Goal: Transaction & Acquisition: Download file/media

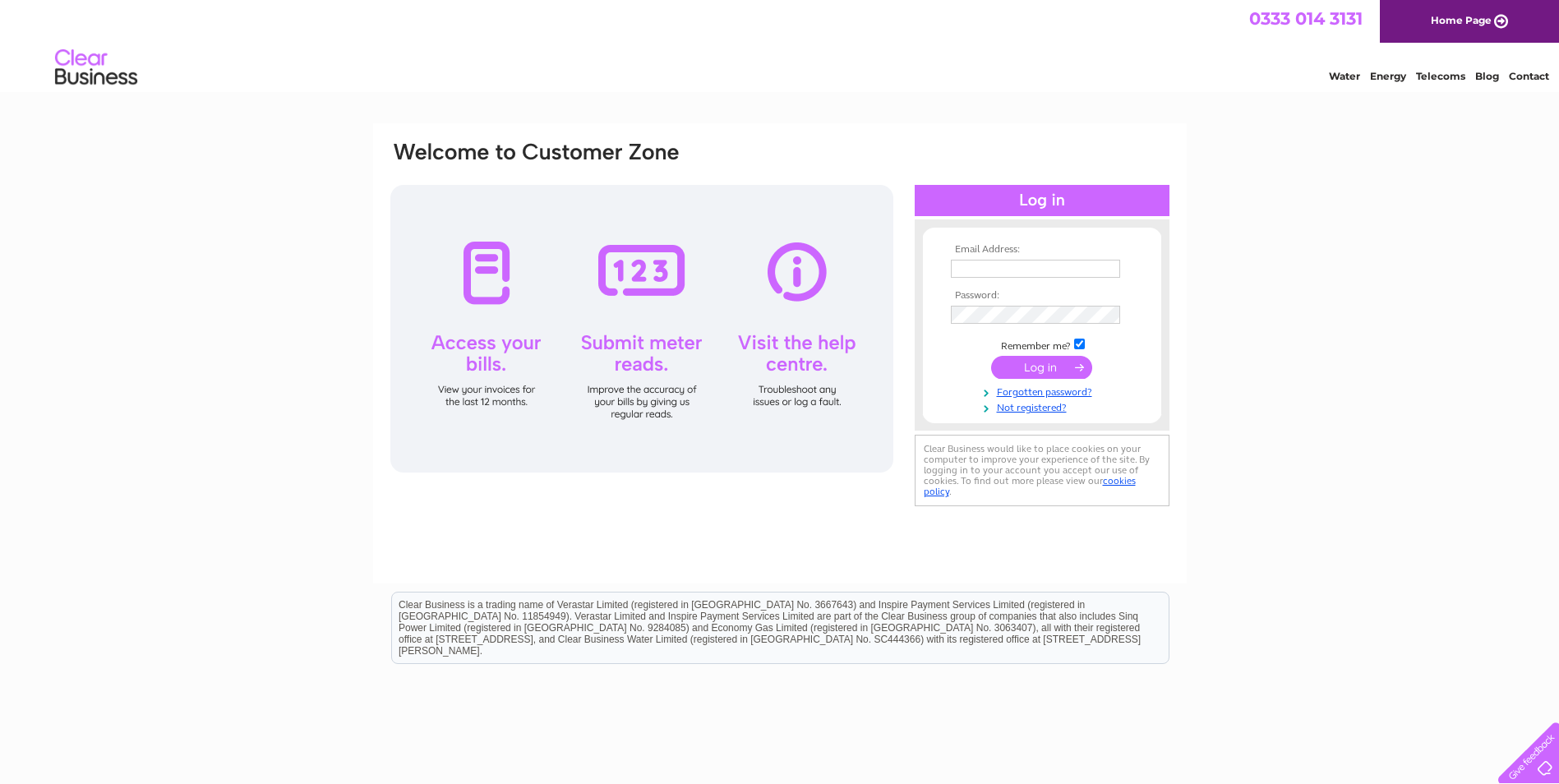
click at [980, 269] on input "text" at bounding box center [1035, 269] width 169 height 18
click at [1036, 269] on input "AP@creativecarpark.co.uk" at bounding box center [1036, 269] width 171 height 19
click at [1097, 267] on input "AP@creativecarpark.co.uk" at bounding box center [1036, 269] width 171 height 19
drag, startPoint x: 1097, startPoint y: 267, endPoint x: 846, endPoint y: 277, distance: 251.2
click at [846, 277] on div "Email Address: AP@creativecarpark.co.uk Password:" at bounding box center [780, 325] width 782 height 373
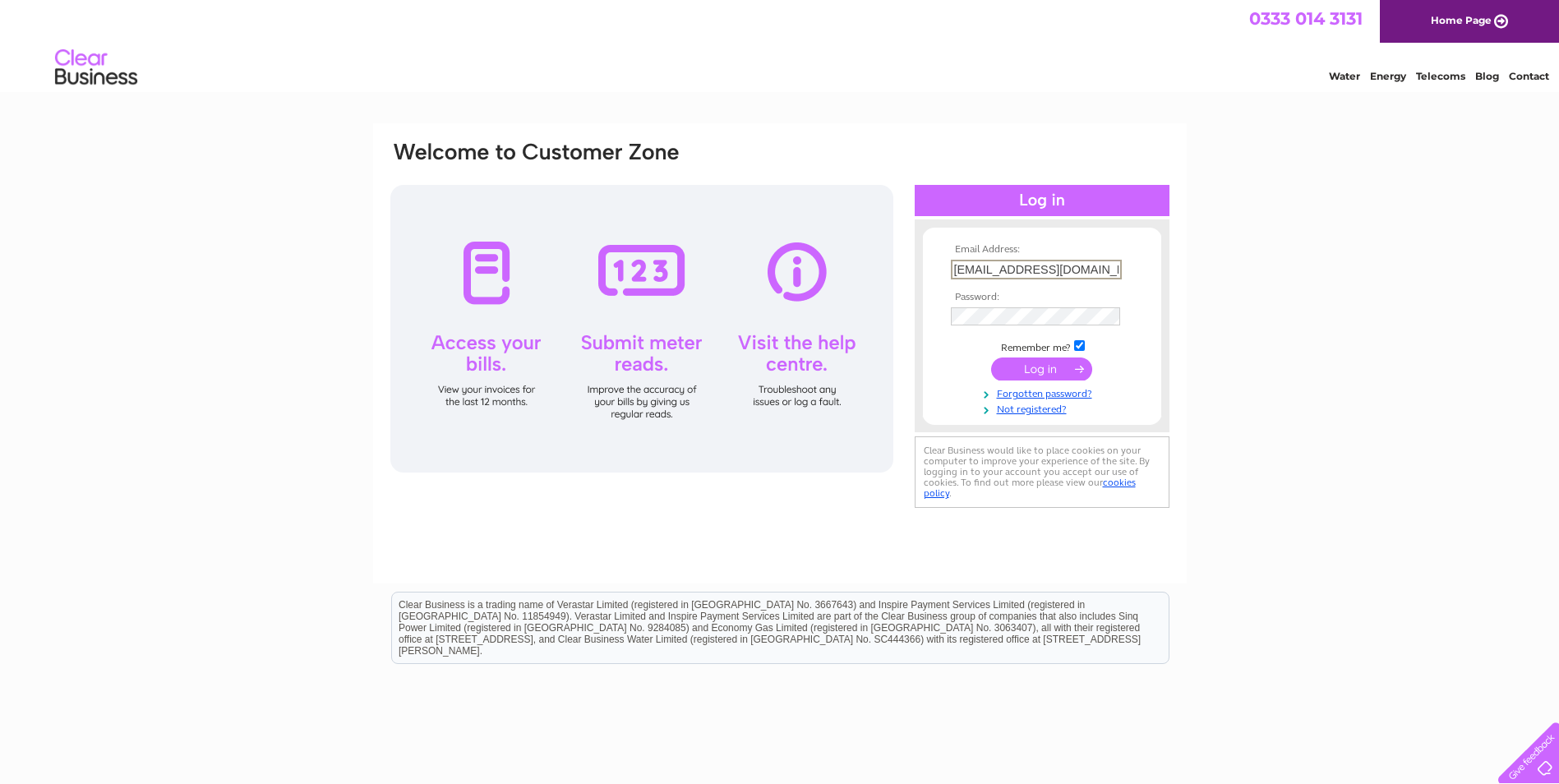
paste input "jaska.howe"
type input "jaska.howe@creativecarpark.co.uk"
click at [1041, 368] on input "submit" at bounding box center [1041, 369] width 101 height 23
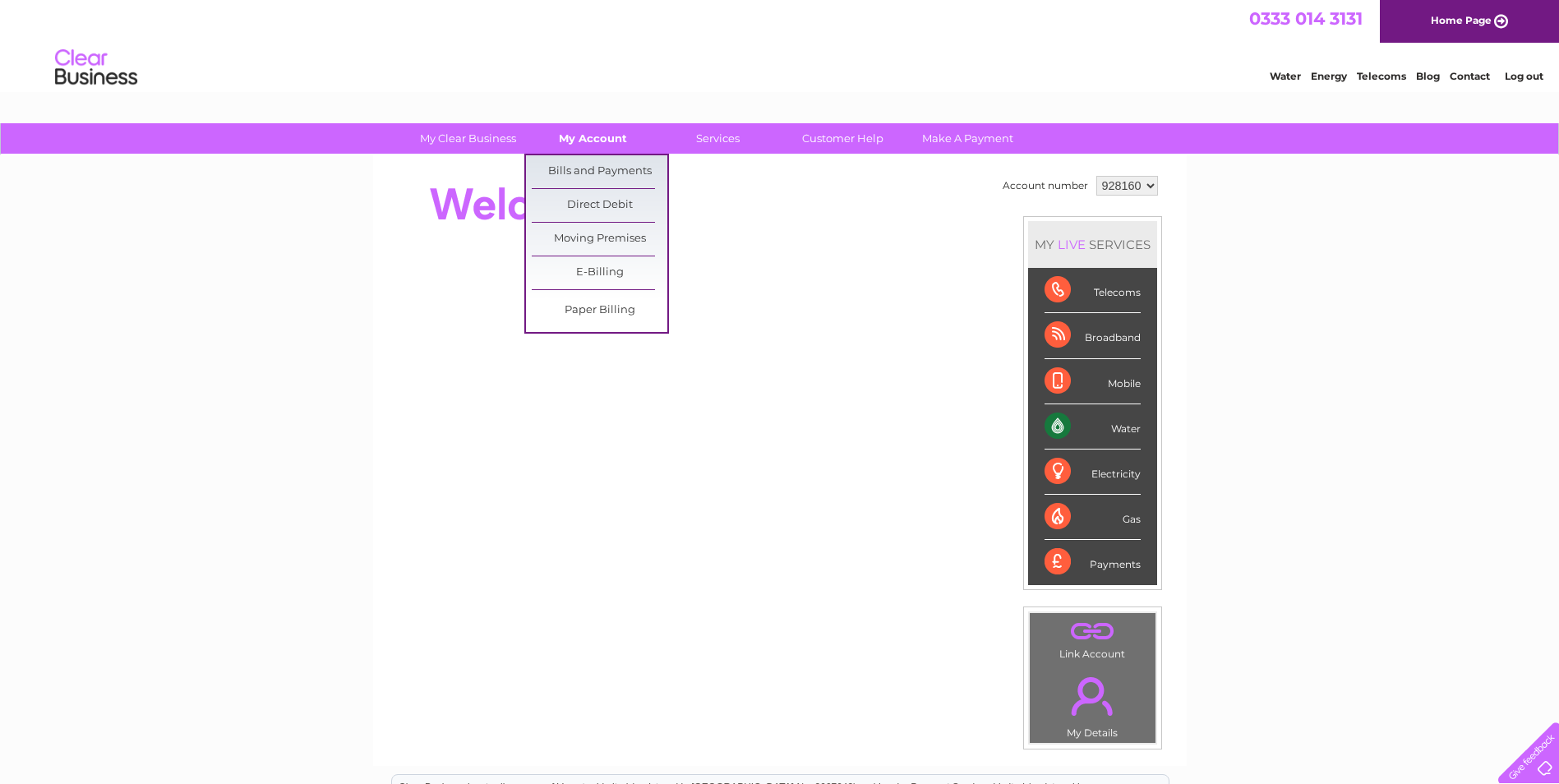
click at [602, 138] on link "My Account" at bounding box center [593, 138] width 136 height 31
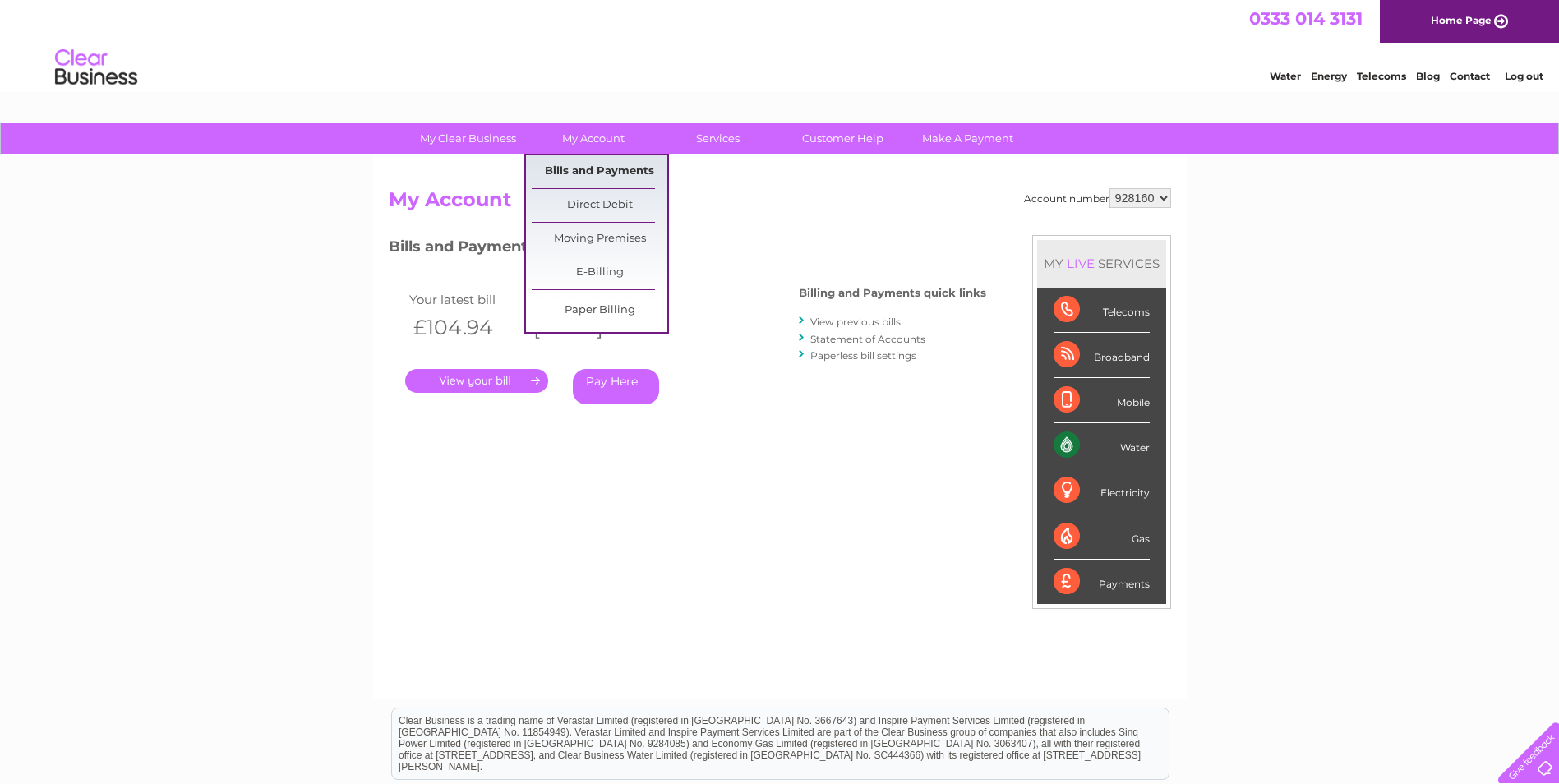
click at [601, 175] on link "Bills and Payments" at bounding box center [599, 172] width 136 height 33
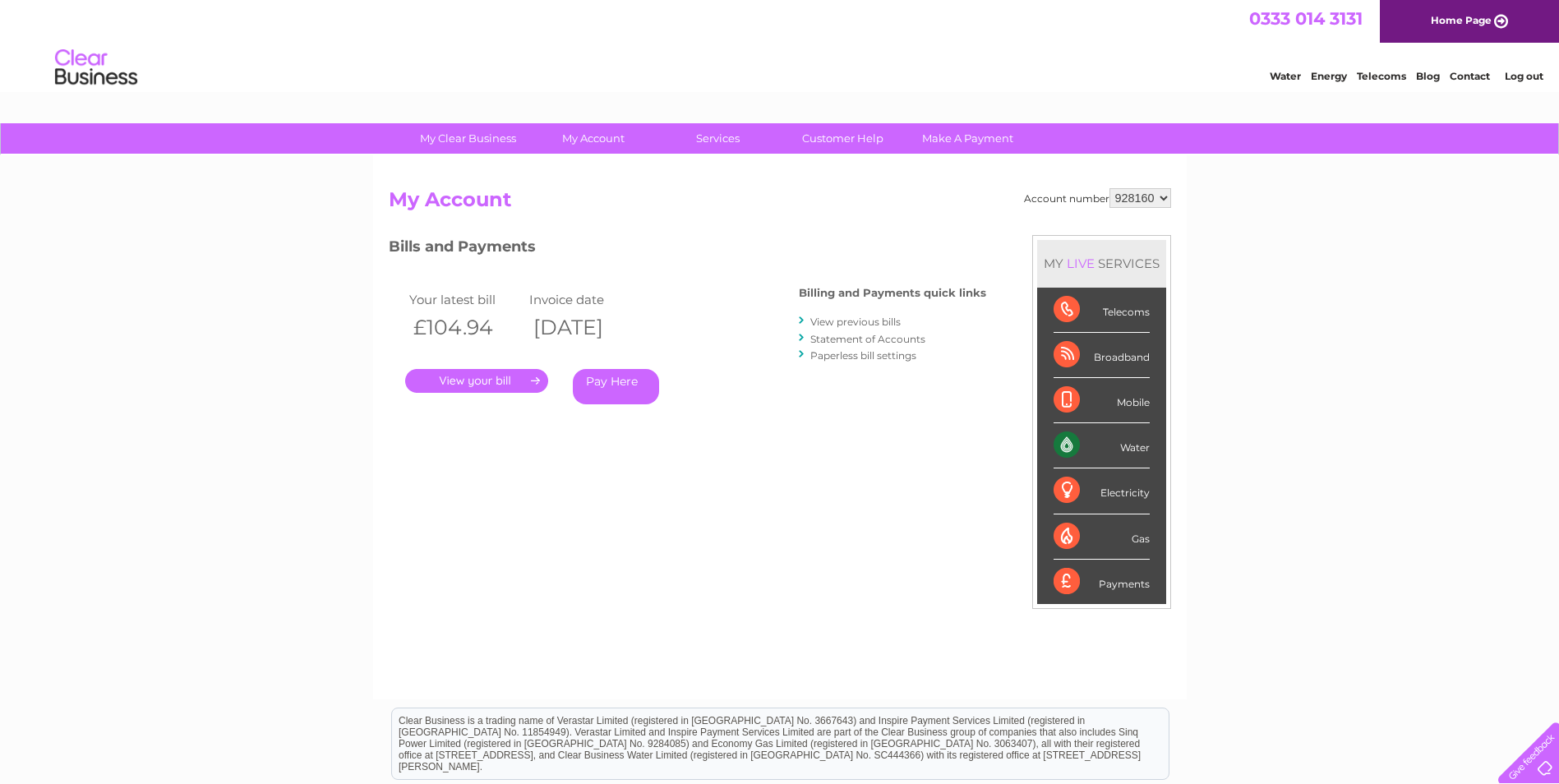
click at [886, 326] on link "View previous bills" at bounding box center [855, 321] width 91 height 12
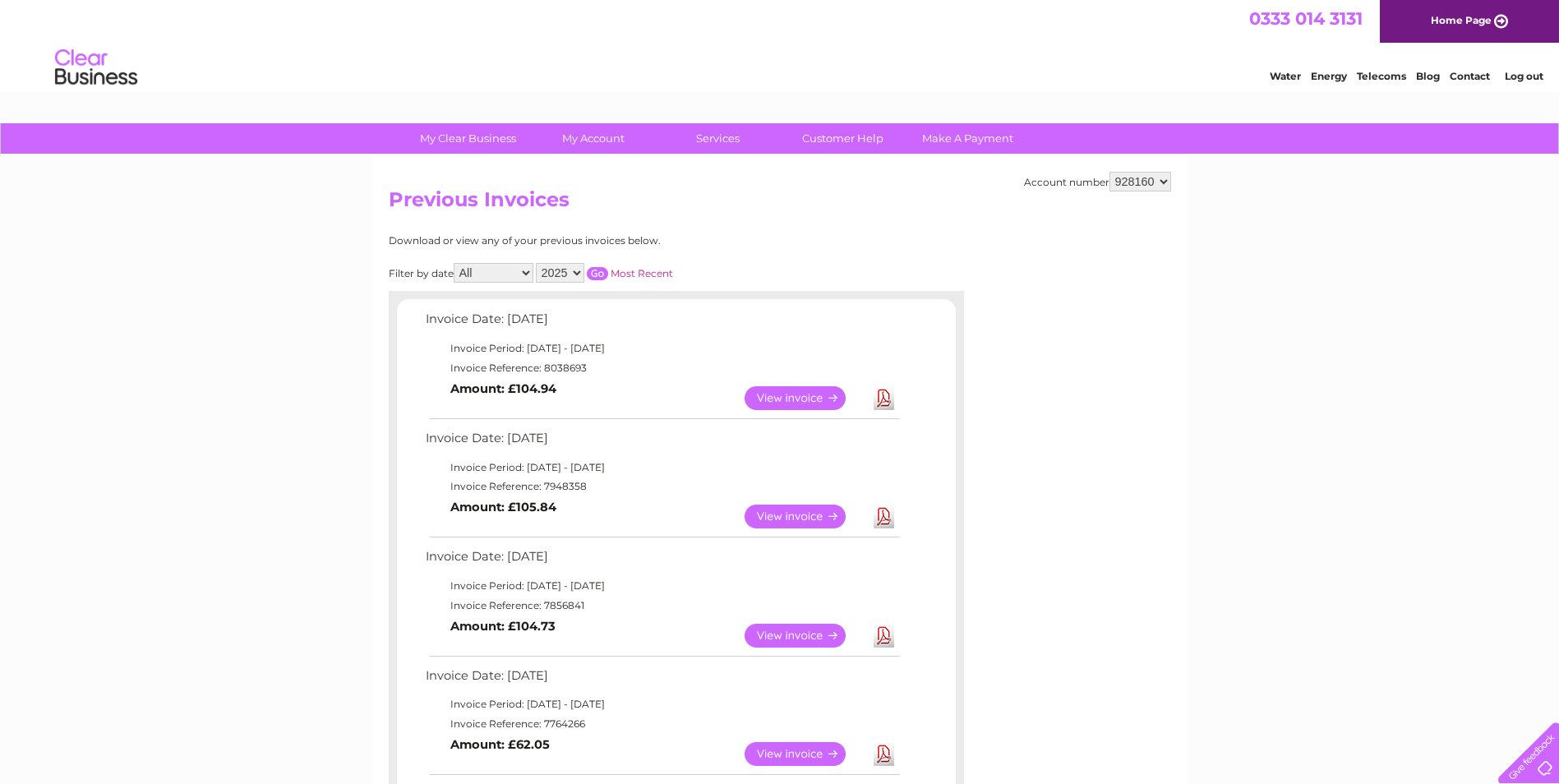
click at [884, 641] on link "Download" at bounding box center [884, 635] width 20 height 24
click at [883, 516] on link "Download" at bounding box center [884, 517] width 20 height 24
click at [886, 405] on link "Download" at bounding box center [884, 398] width 20 height 24
click at [768, 398] on link "View" at bounding box center [804, 398] width 121 height 24
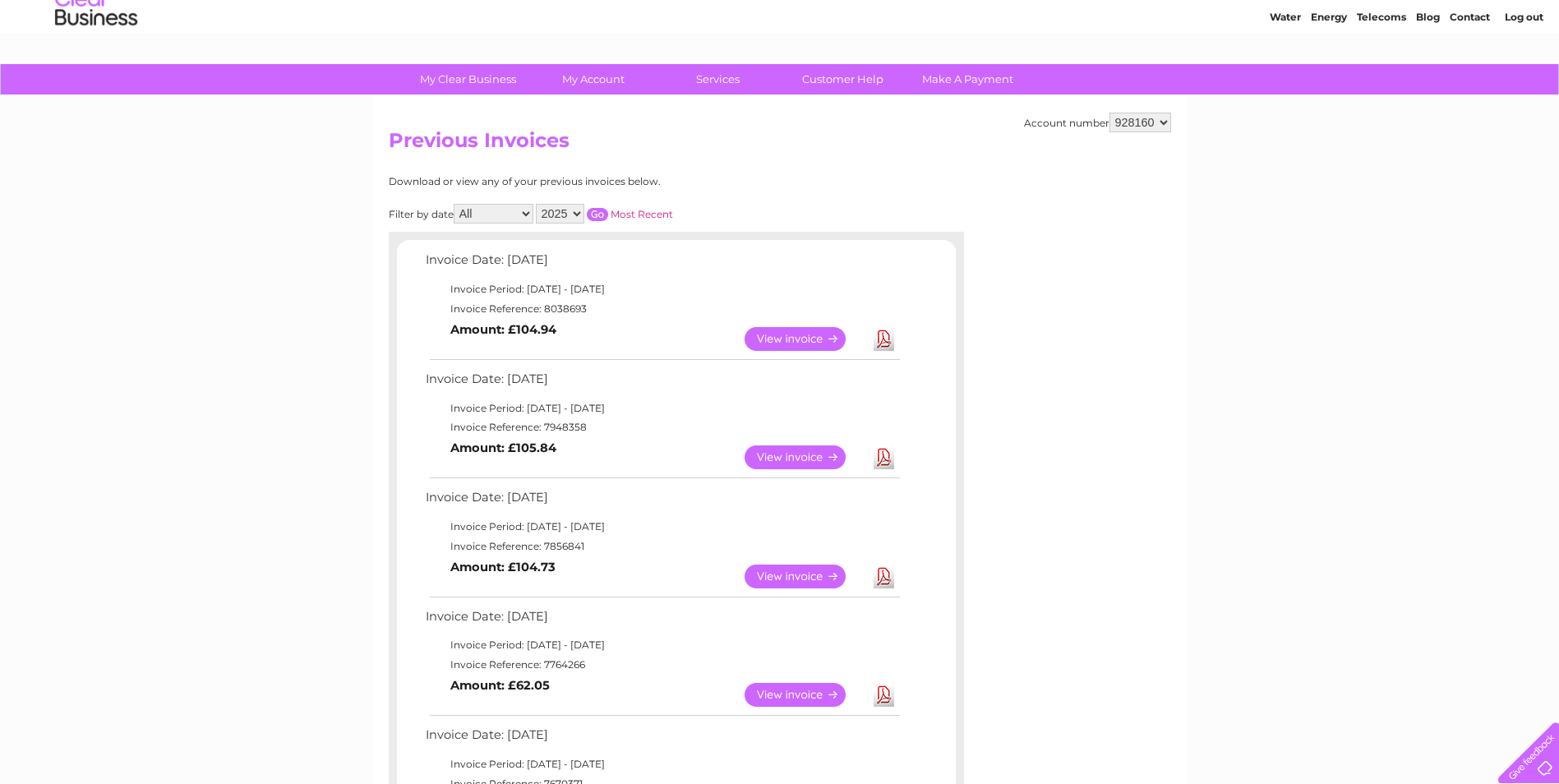
scroll to position [82, 0]
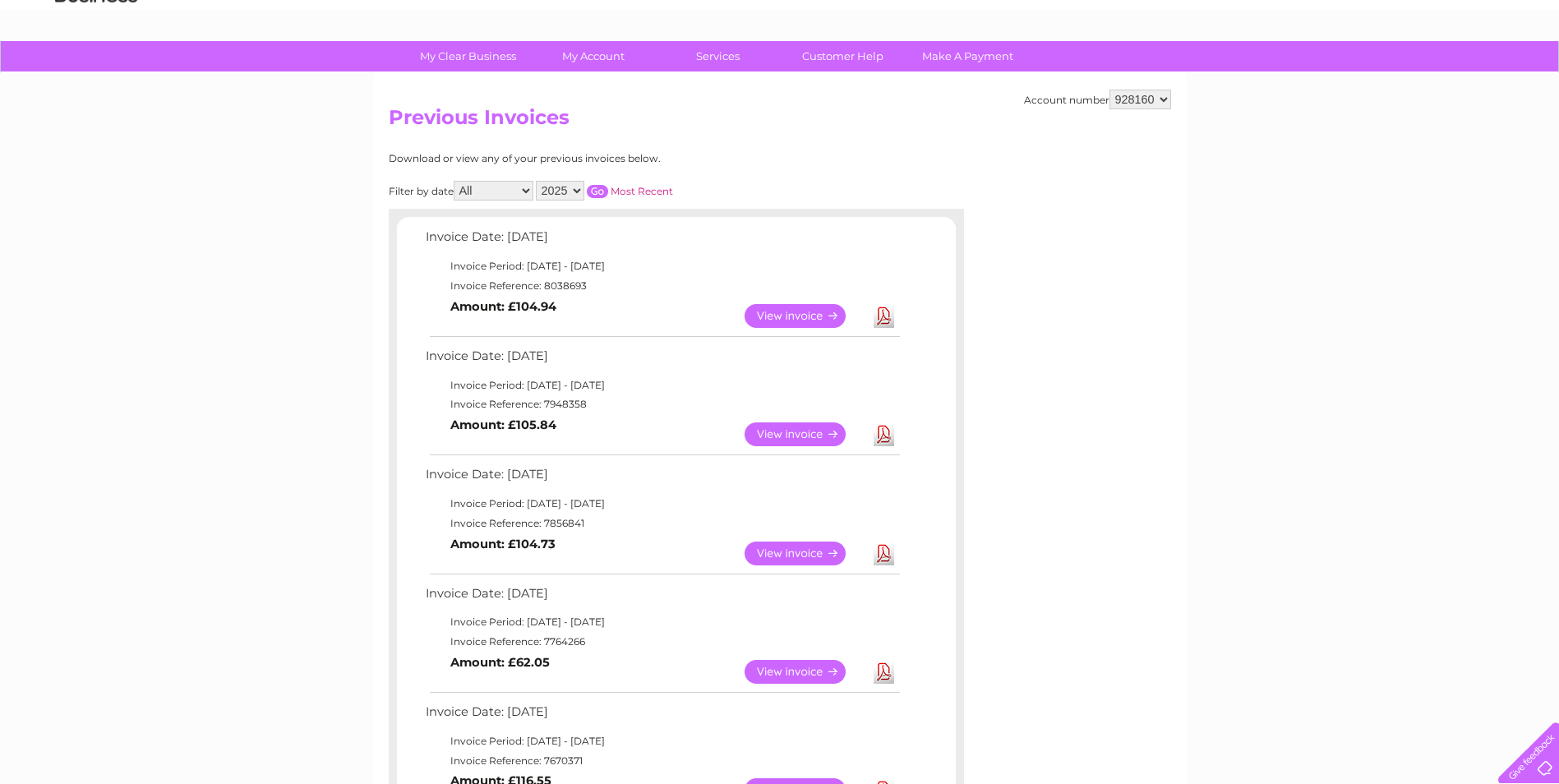
click at [881, 556] on link "Download" at bounding box center [884, 554] width 20 height 24
click at [874, 557] on link "Download" at bounding box center [884, 554] width 20 height 24
click at [881, 551] on link "Download" at bounding box center [884, 554] width 20 height 24
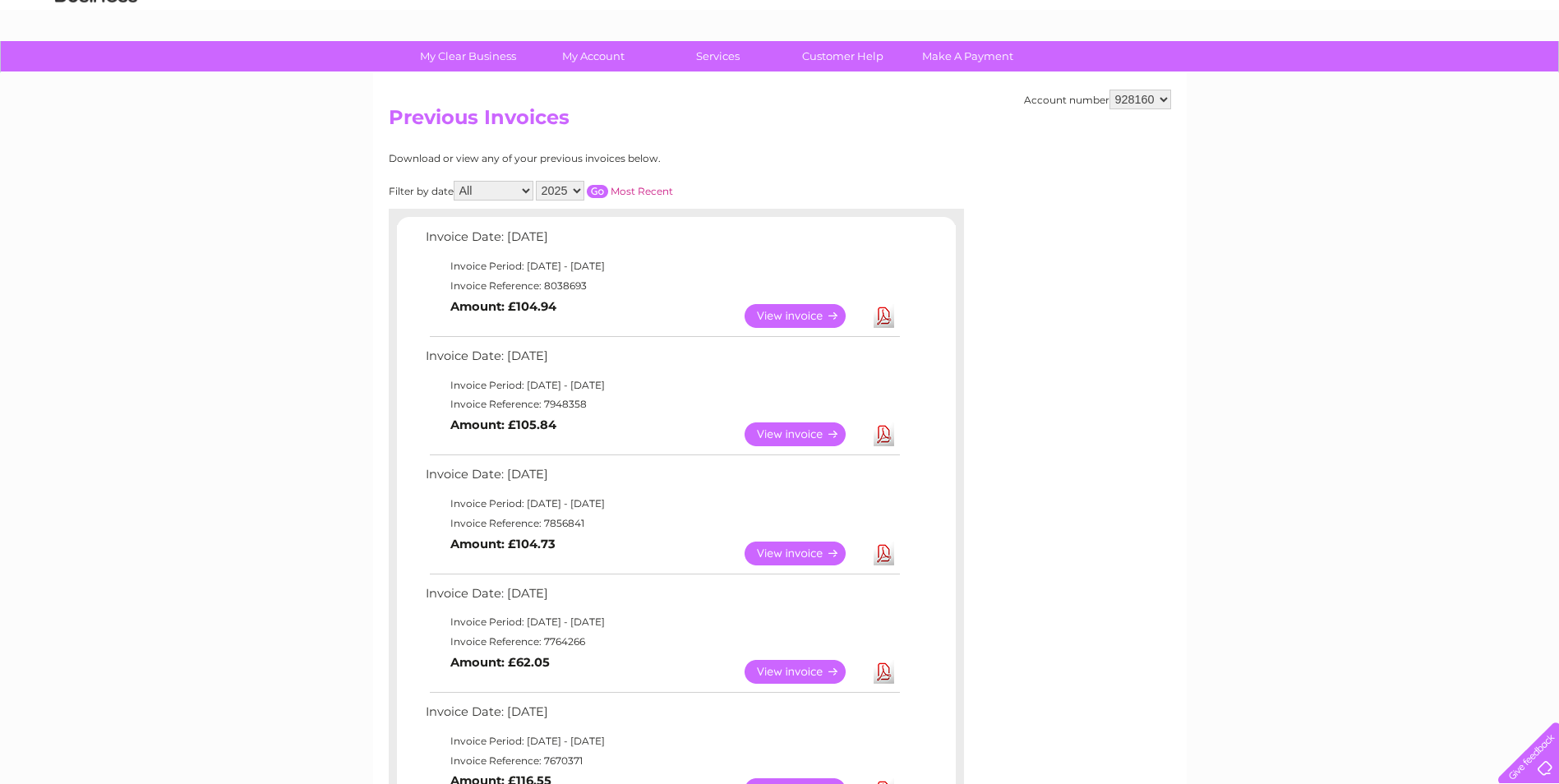
click at [811, 554] on link "View" at bounding box center [804, 554] width 121 height 24
click at [890, 547] on link "Download" at bounding box center [884, 554] width 20 height 24
click at [886, 435] on link "Download" at bounding box center [884, 435] width 20 height 24
click at [883, 558] on link "Download" at bounding box center [884, 554] width 20 height 24
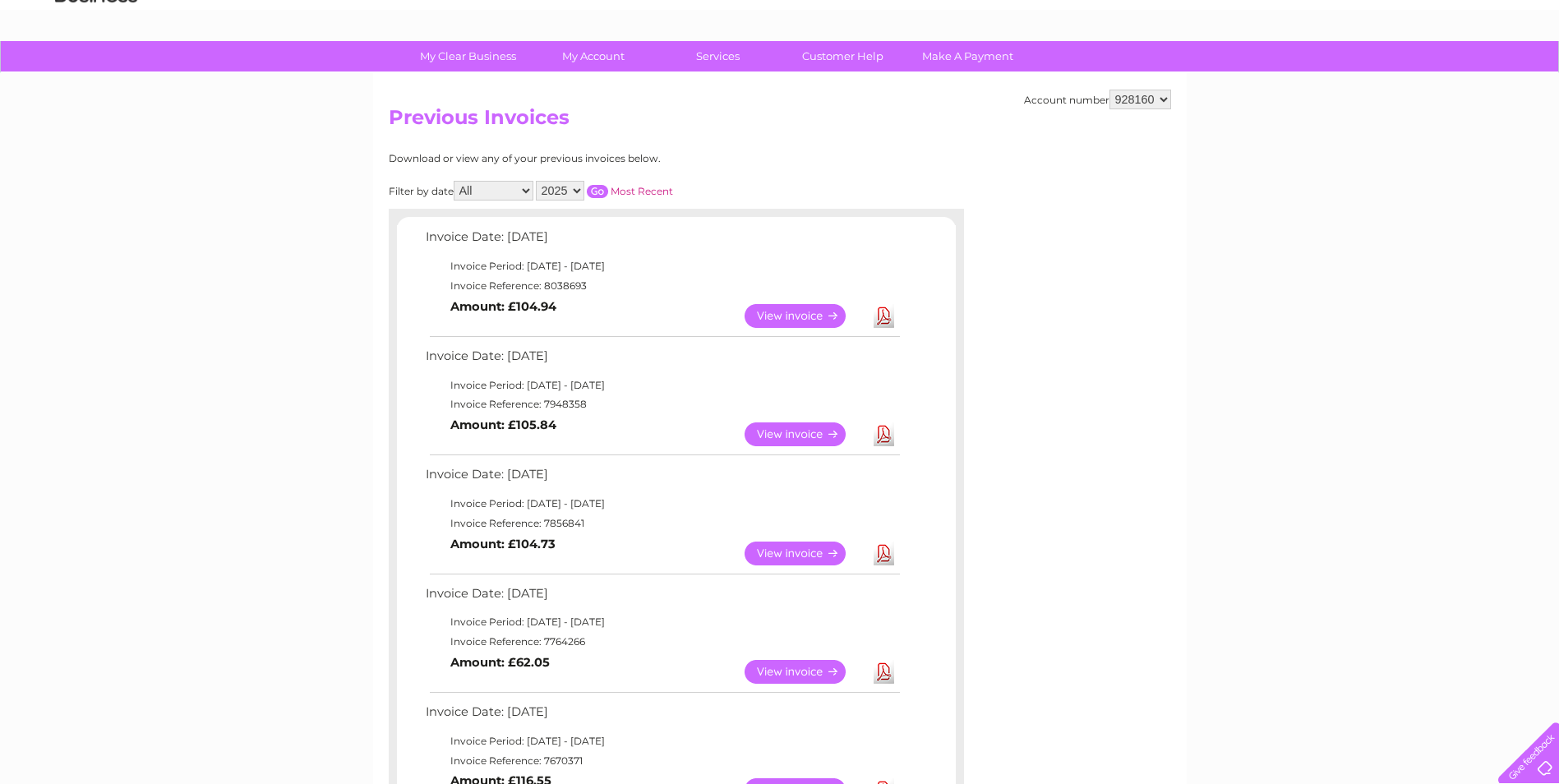
click at [883, 558] on link "Download" at bounding box center [884, 554] width 20 height 24
click at [795, 547] on link "View" at bounding box center [804, 554] width 121 height 24
click at [891, 557] on link "Download" at bounding box center [884, 554] width 20 height 24
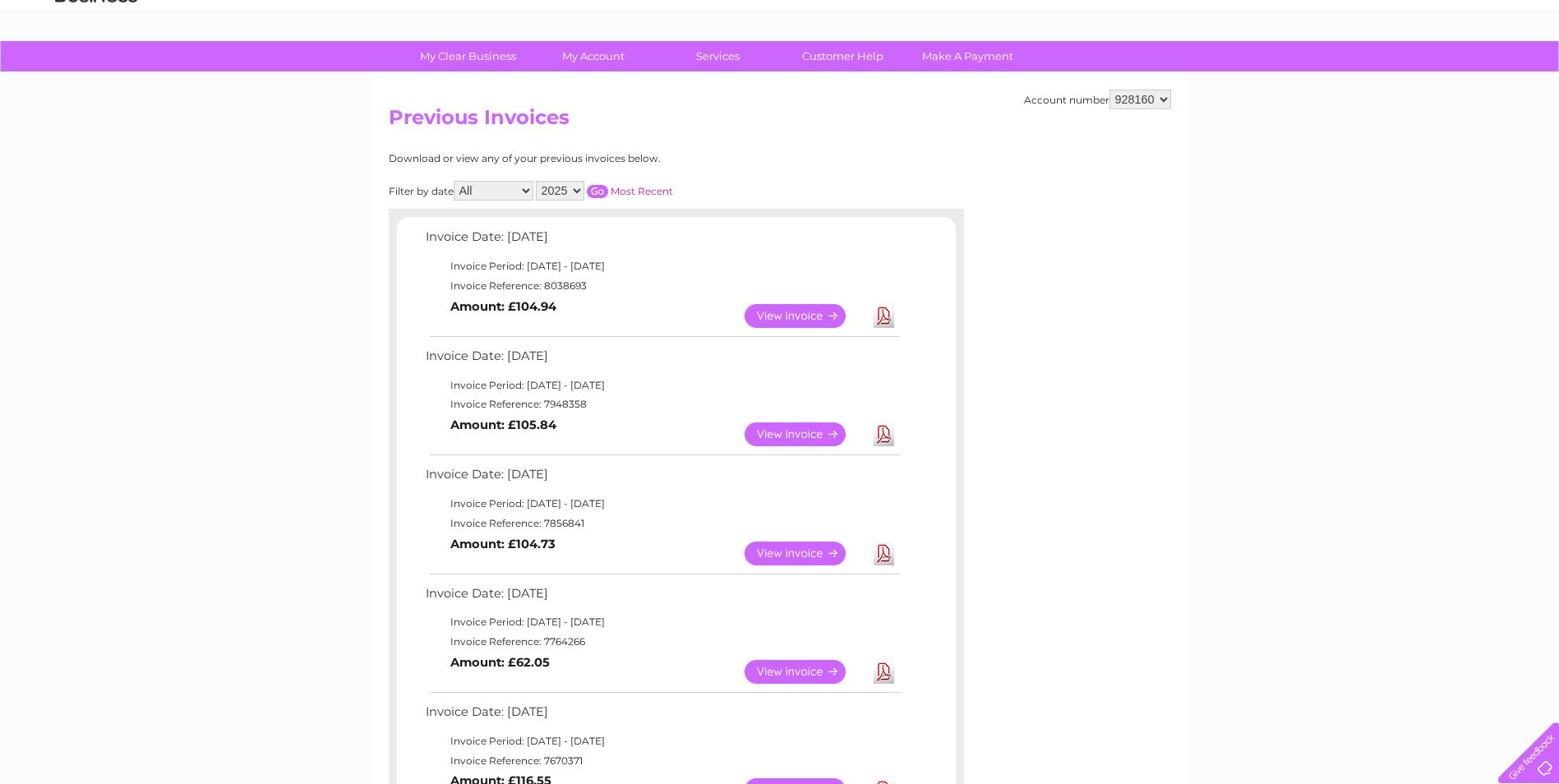
click at [891, 557] on link "Download" at bounding box center [884, 554] width 20 height 24
drag, startPoint x: 891, startPoint y: 557, endPoint x: 866, endPoint y: 554, distance: 25.2
click at [866, 554] on td "View" at bounding box center [805, 553] width 129 height 32
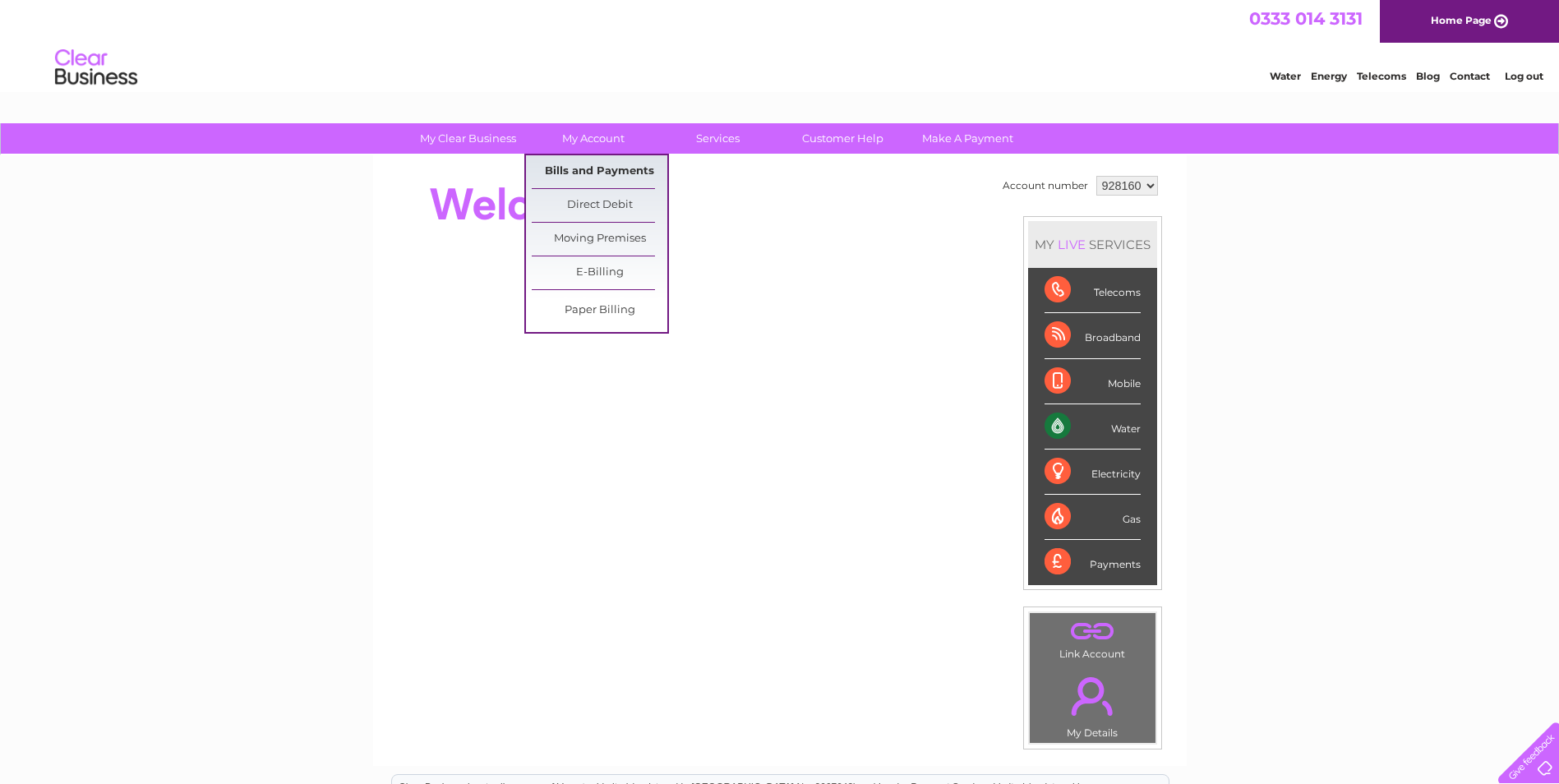
click at [601, 174] on link "Bills and Payments" at bounding box center [599, 172] width 136 height 33
click at [601, 169] on link "Bills and Payments" at bounding box center [599, 172] width 136 height 33
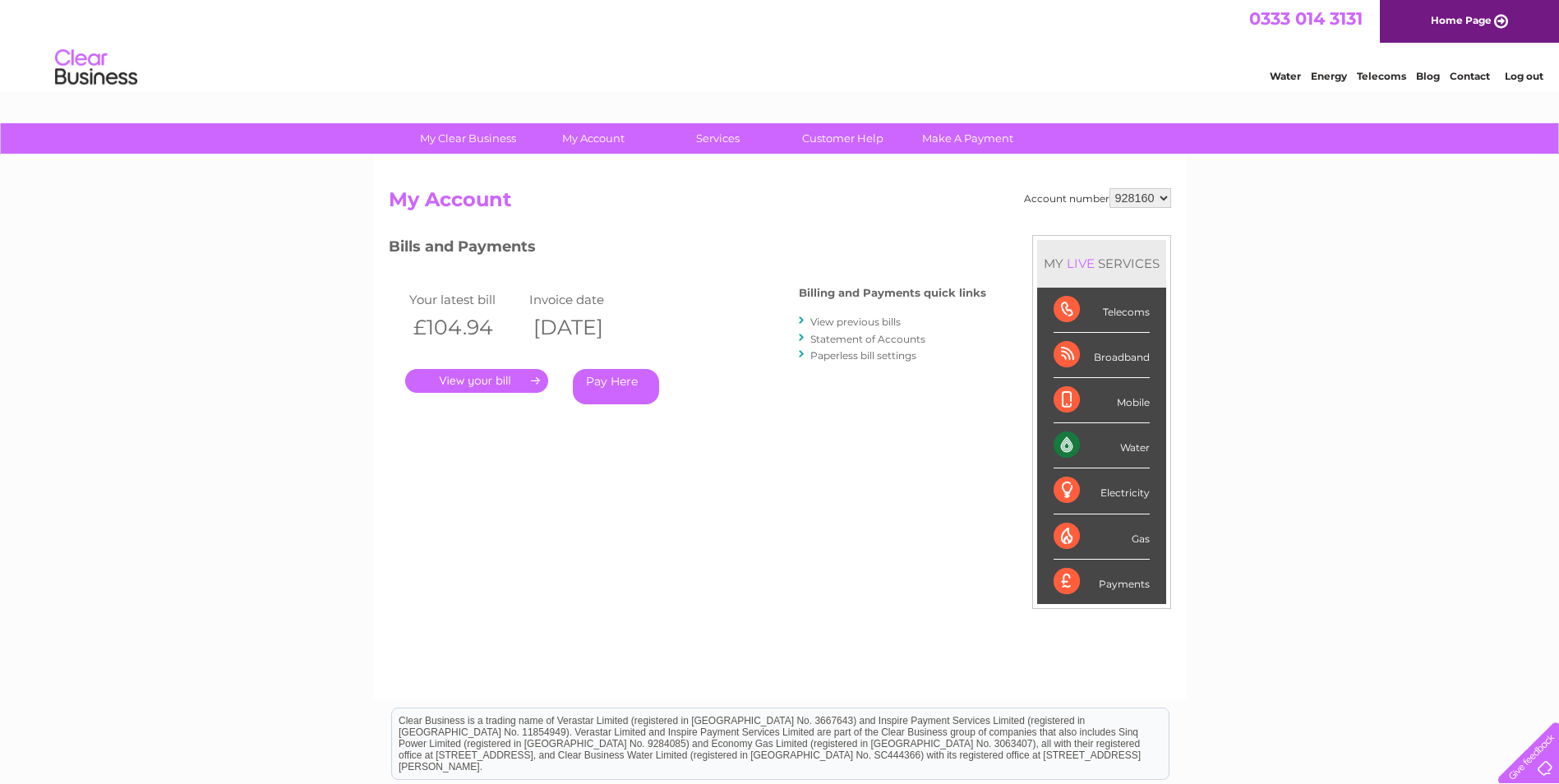
click at [867, 325] on link "View previous bills" at bounding box center [855, 321] width 91 height 12
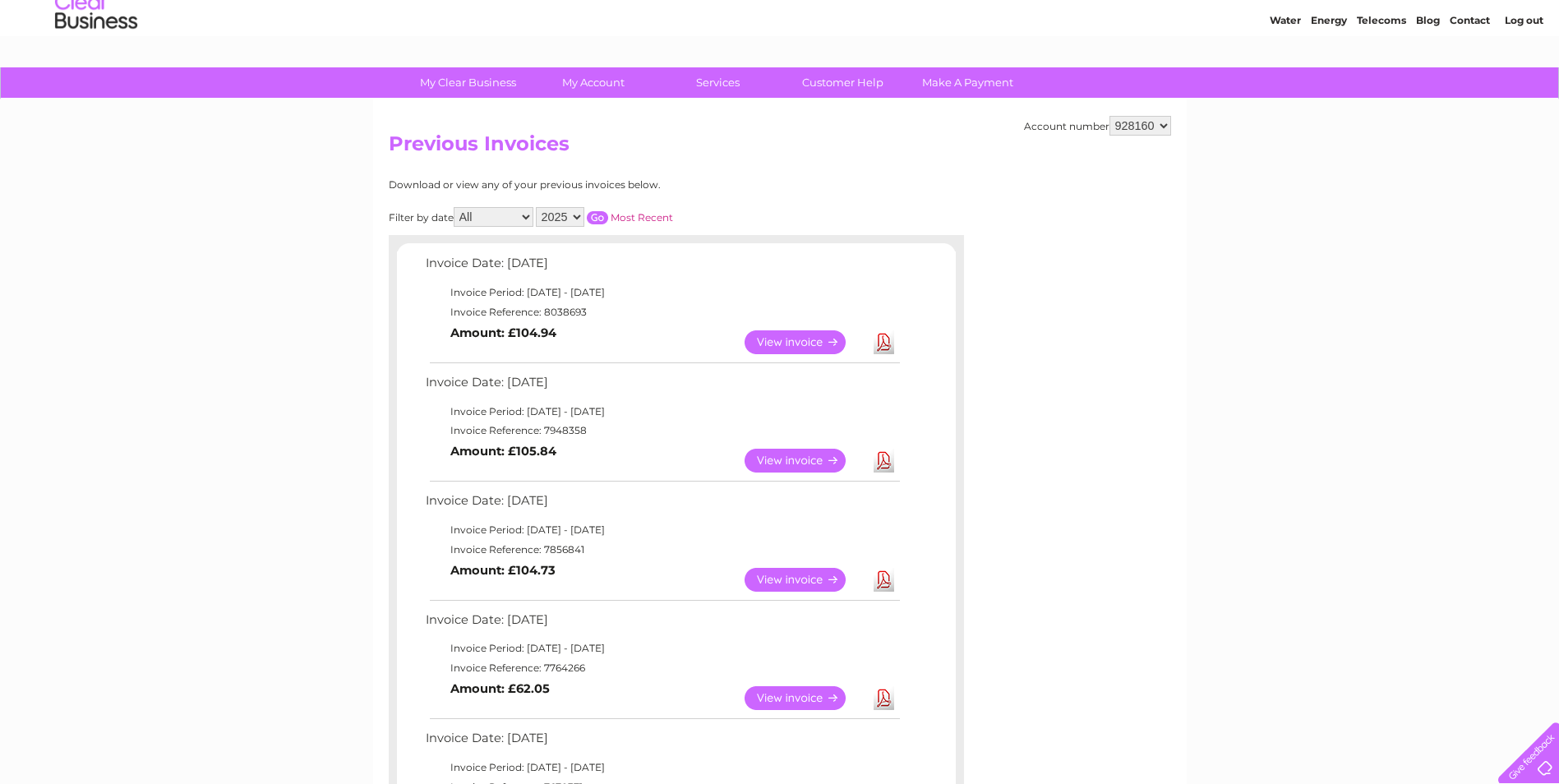
scroll to position [82, 0]
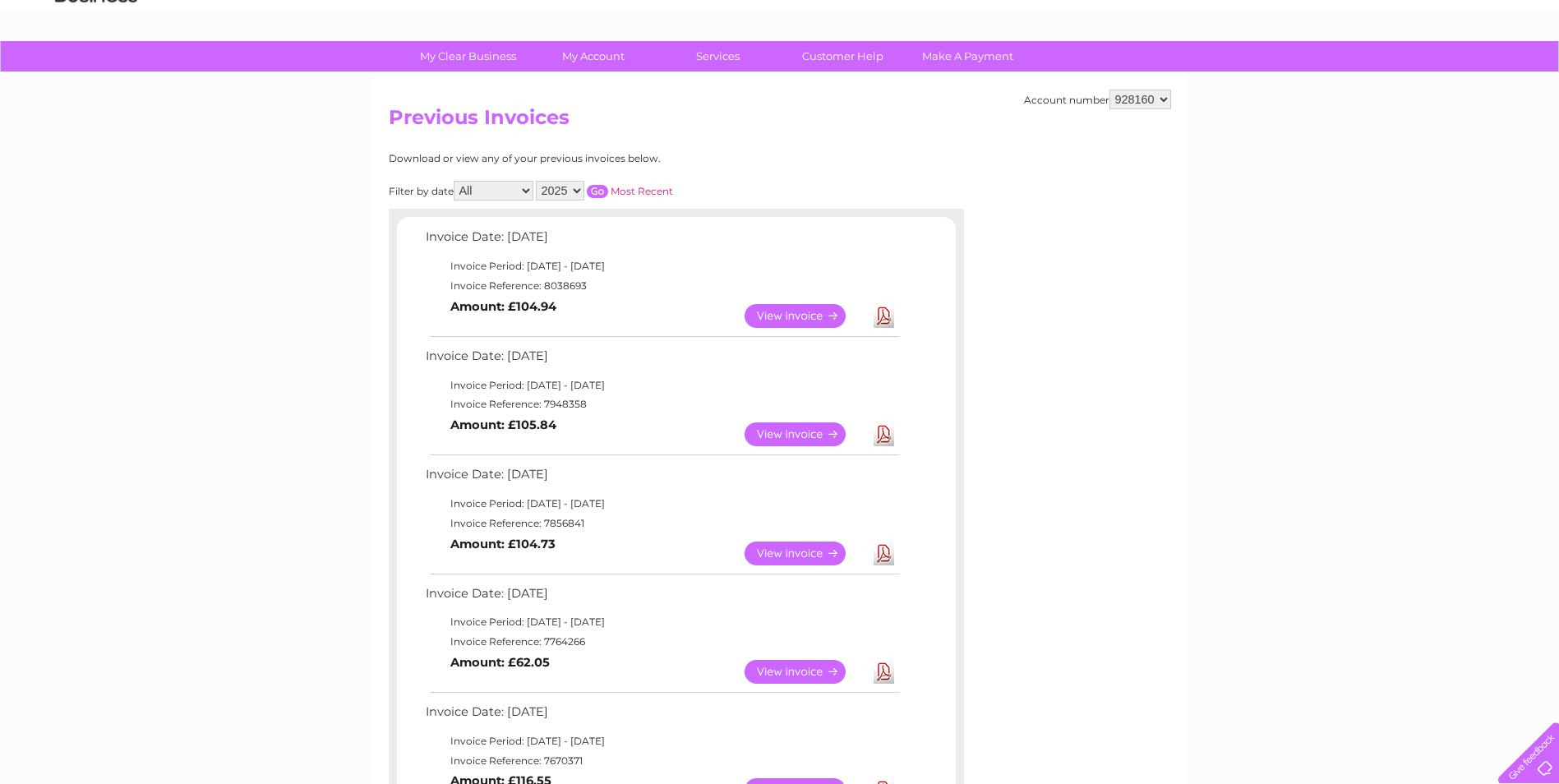
click at [773, 555] on link "View" at bounding box center [804, 554] width 121 height 24
click at [803, 431] on link "View" at bounding box center [804, 435] width 121 height 24
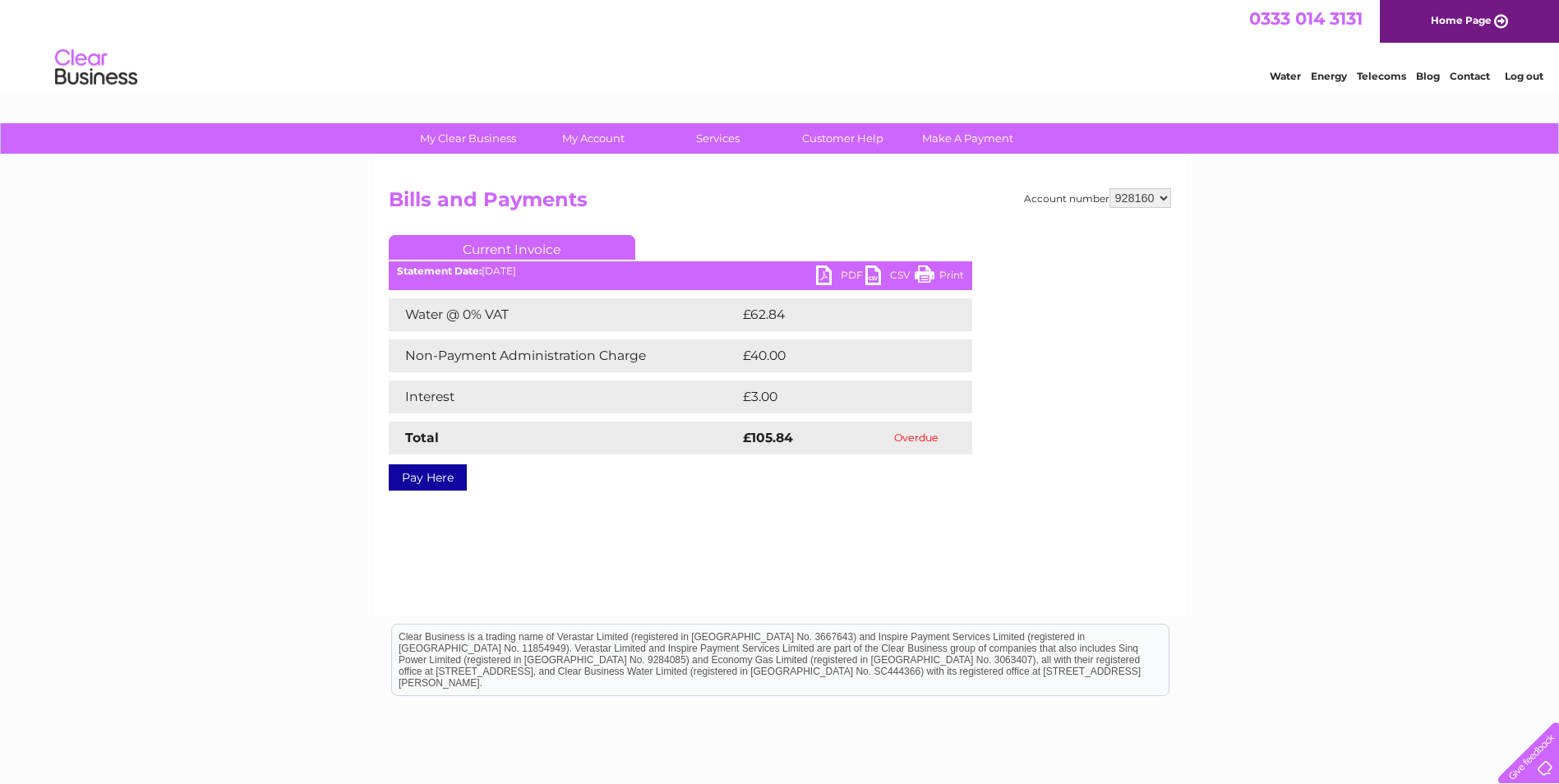
click at [852, 278] on link "PDF" at bounding box center [840, 277] width 49 height 24
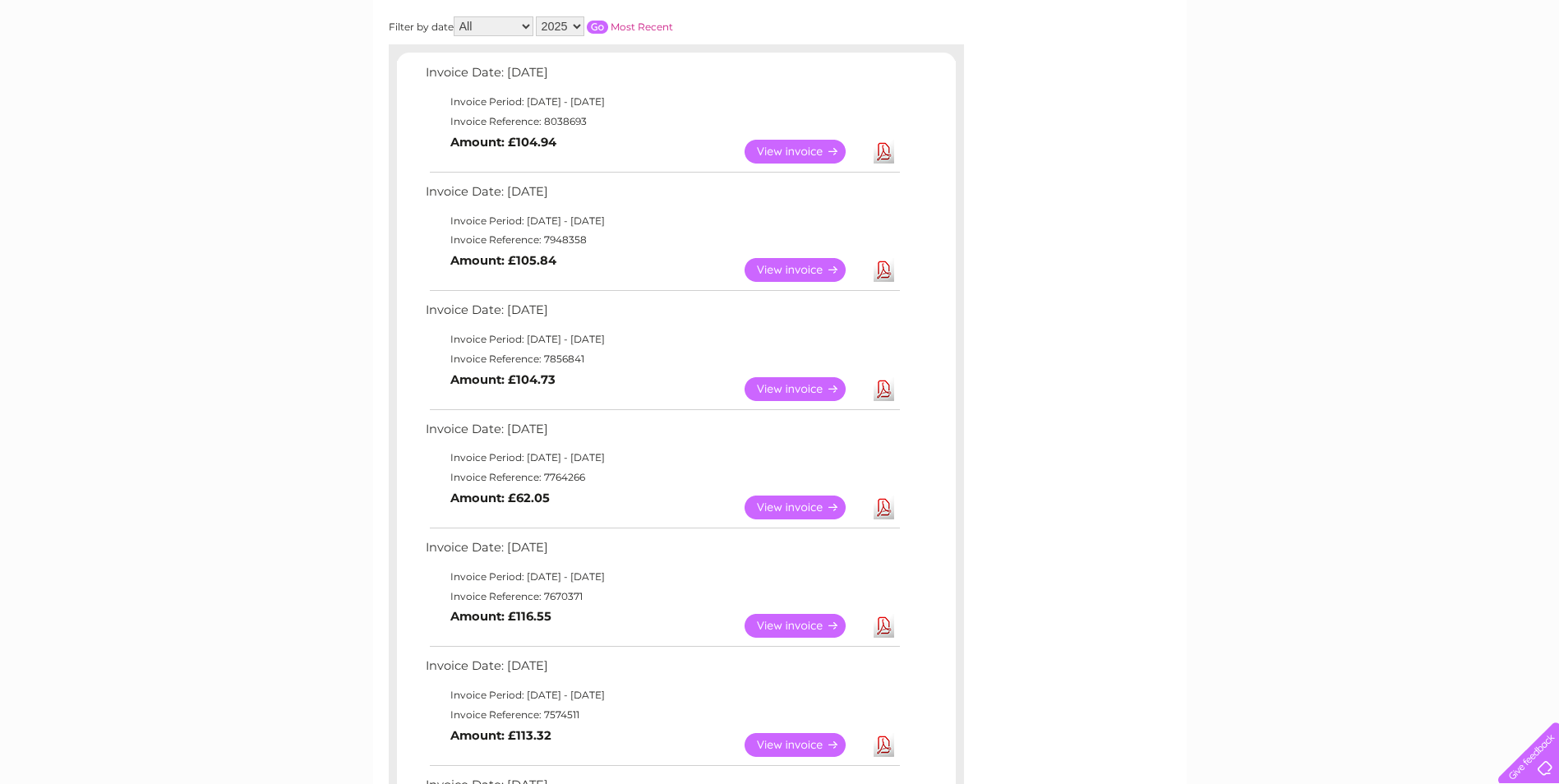
scroll to position [165, 0]
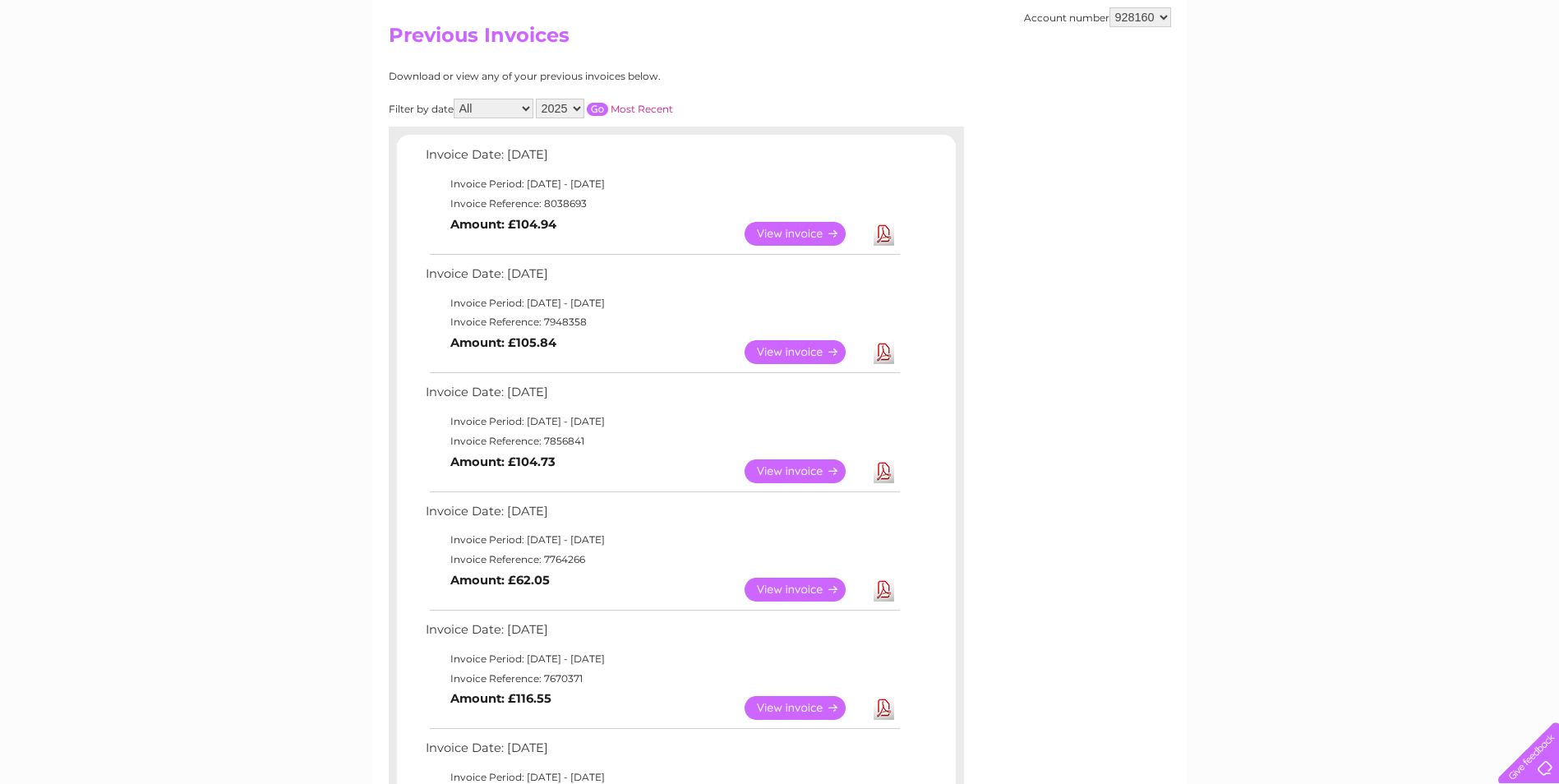
click at [878, 476] on link "Download" at bounding box center [884, 472] width 20 height 24
click at [791, 472] on link "View" at bounding box center [804, 472] width 121 height 24
click at [797, 350] on link "View" at bounding box center [804, 352] width 121 height 24
click at [793, 357] on link "View" at bounding box center [804, 352] width 121 height 24
click at [884, 355] on link "Download" at bounding box center [884, 352] width 20 height 24
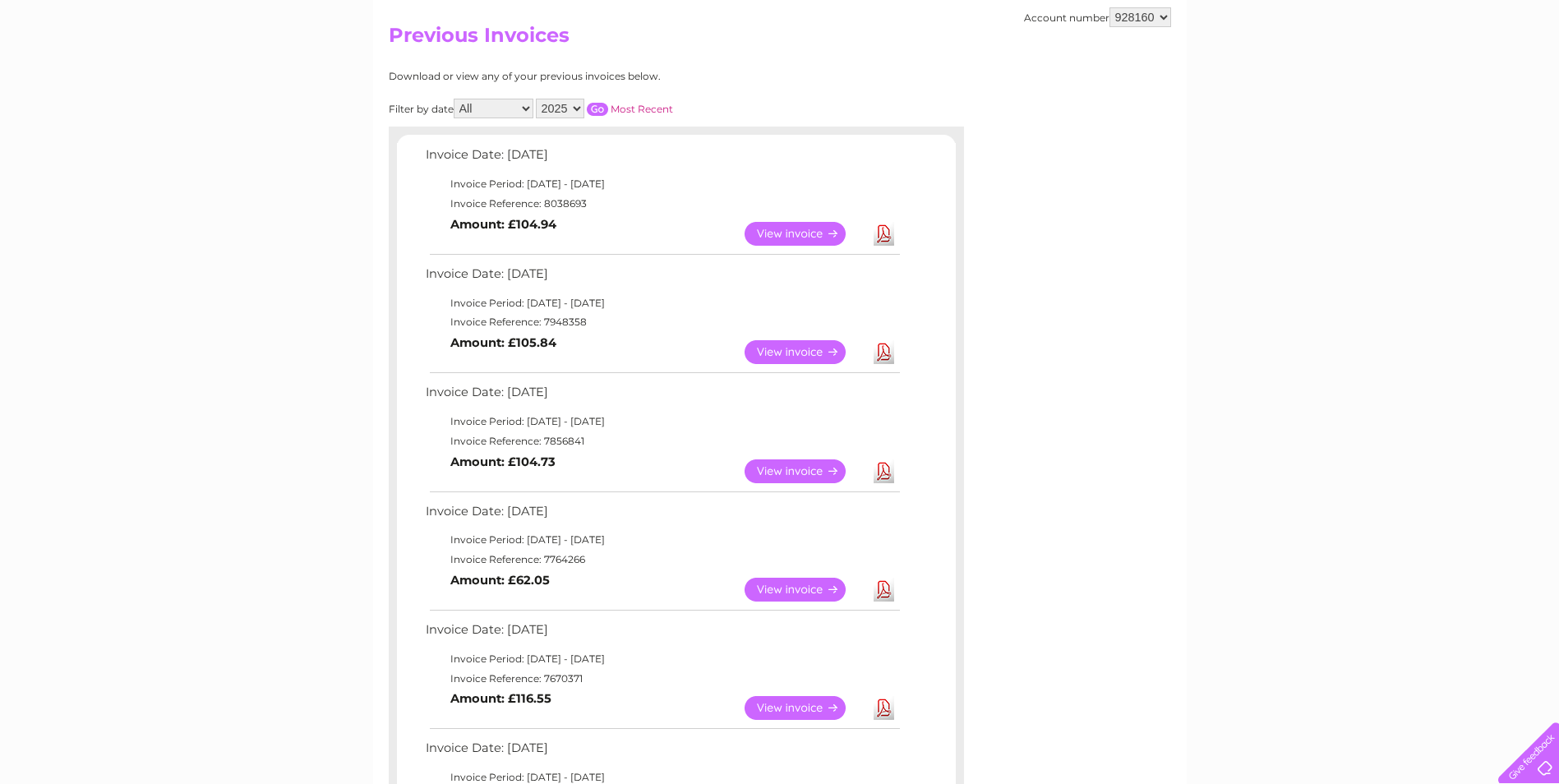
click at [884, 355] on link "Download" at bounding box center [884, 352] width 20 height 24
click at [799, 348] on link "View" at bounding box center [804, 352] width 121 height 24
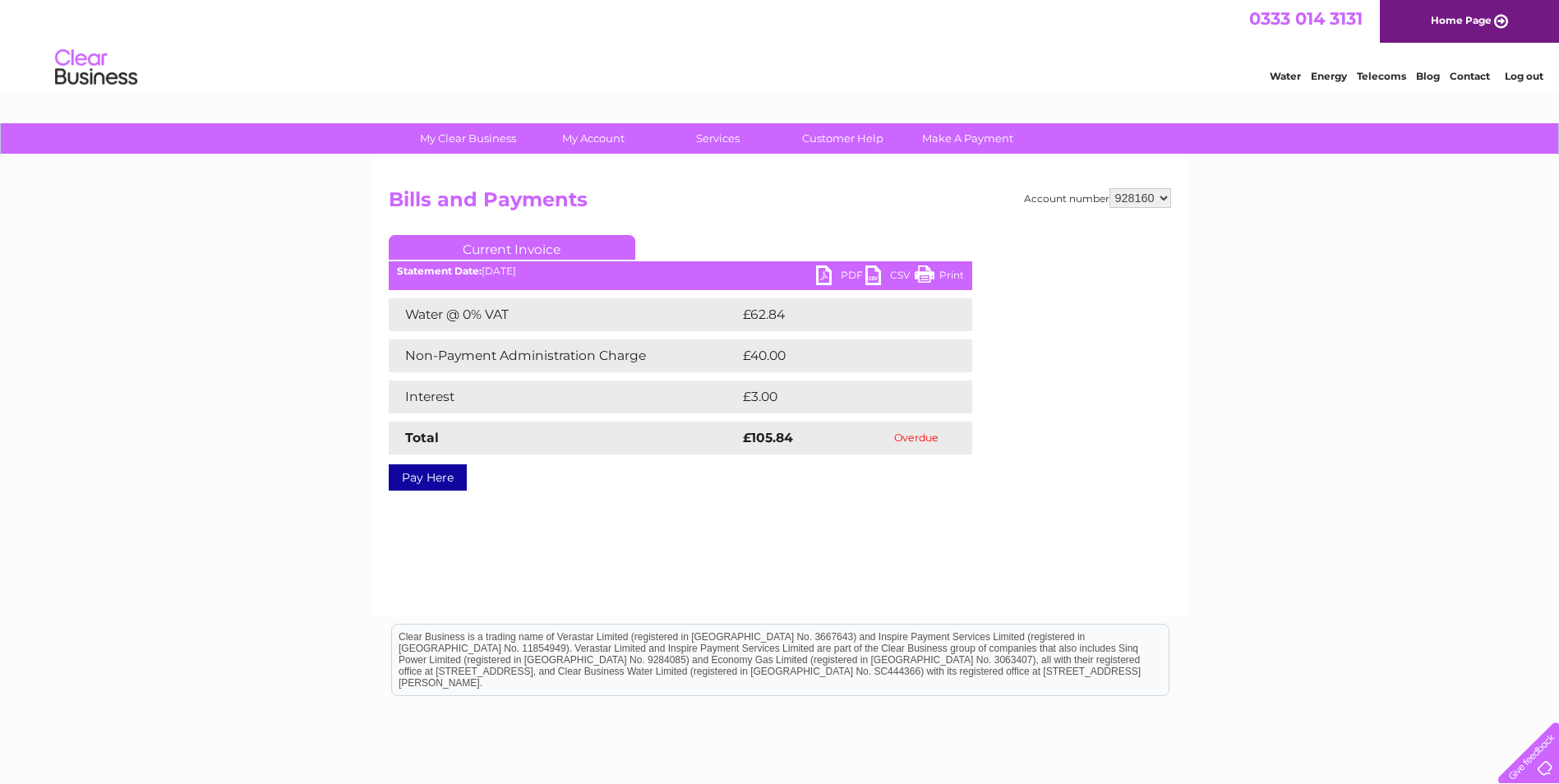
click at [853, 273] on link "PDF" at bounding box center [840, 277] width 49 height 24
click at [829, 278] on link "PDF" at bounding box center [840, 277] width 49 height 24
click at [822, 280] on link "PDF" at bounding box center [840, 277] width 49 height 24
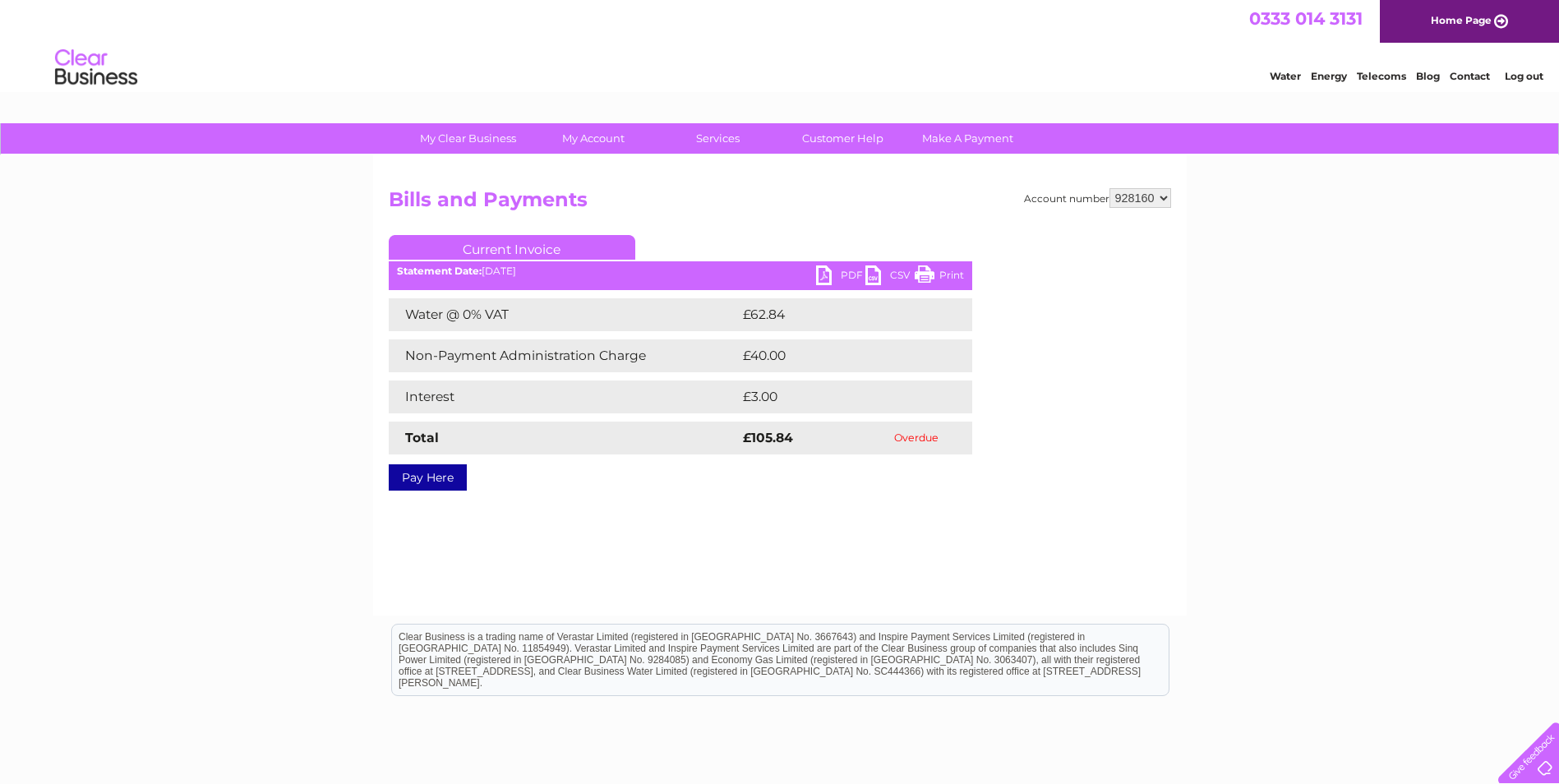
click at [841, 273] on link "PDF" at bounding box center [840, 277] width 49 height 24
click at [1289, 603] on div "My Clear Business Login Details My Details My Preferences Link Account My Accou…" at bounding box center [780, 509] width 1559 height 773
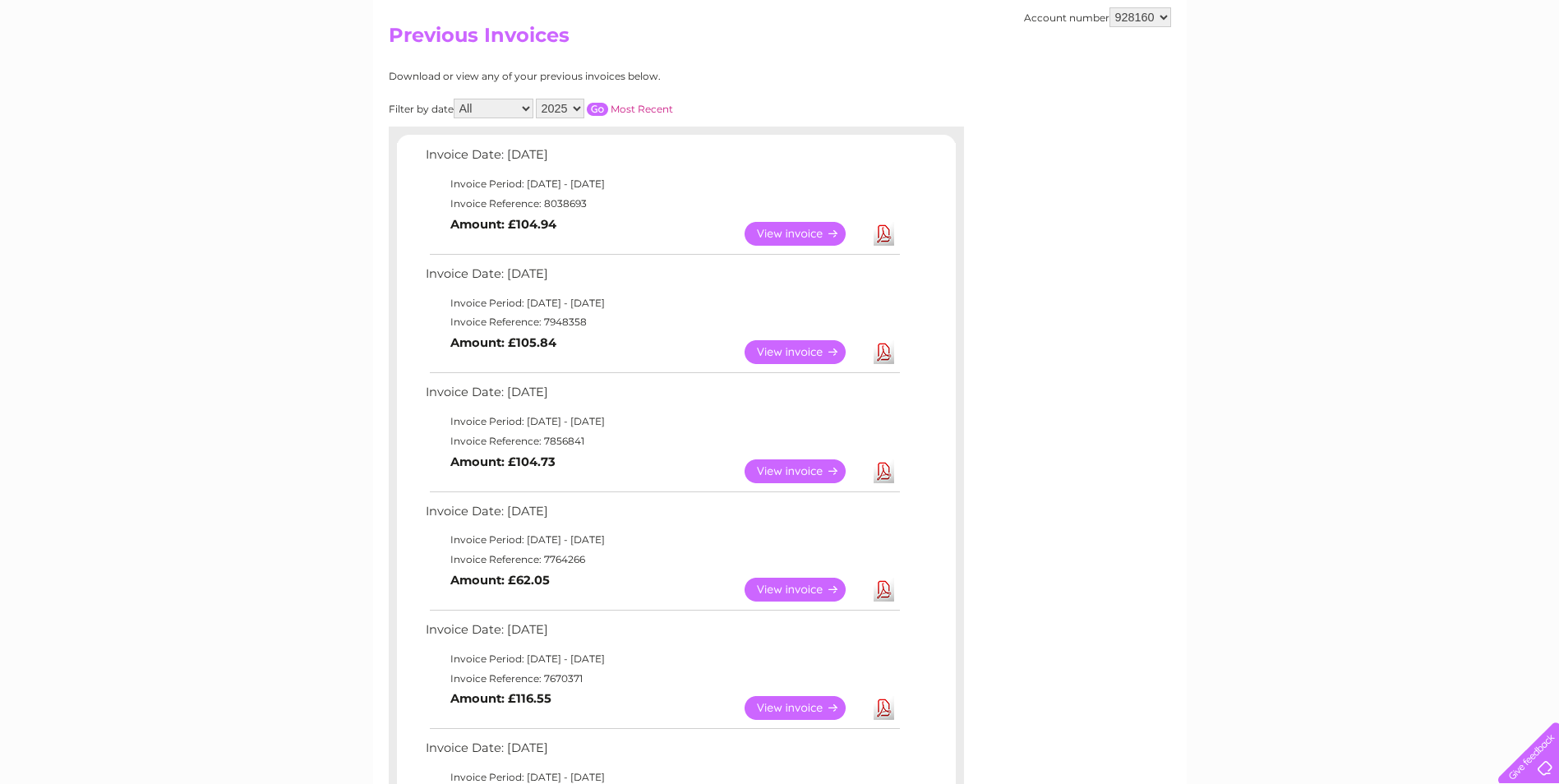
click at [787, 233] on link "View" at bounding box center [804, 234] width 121 height 24
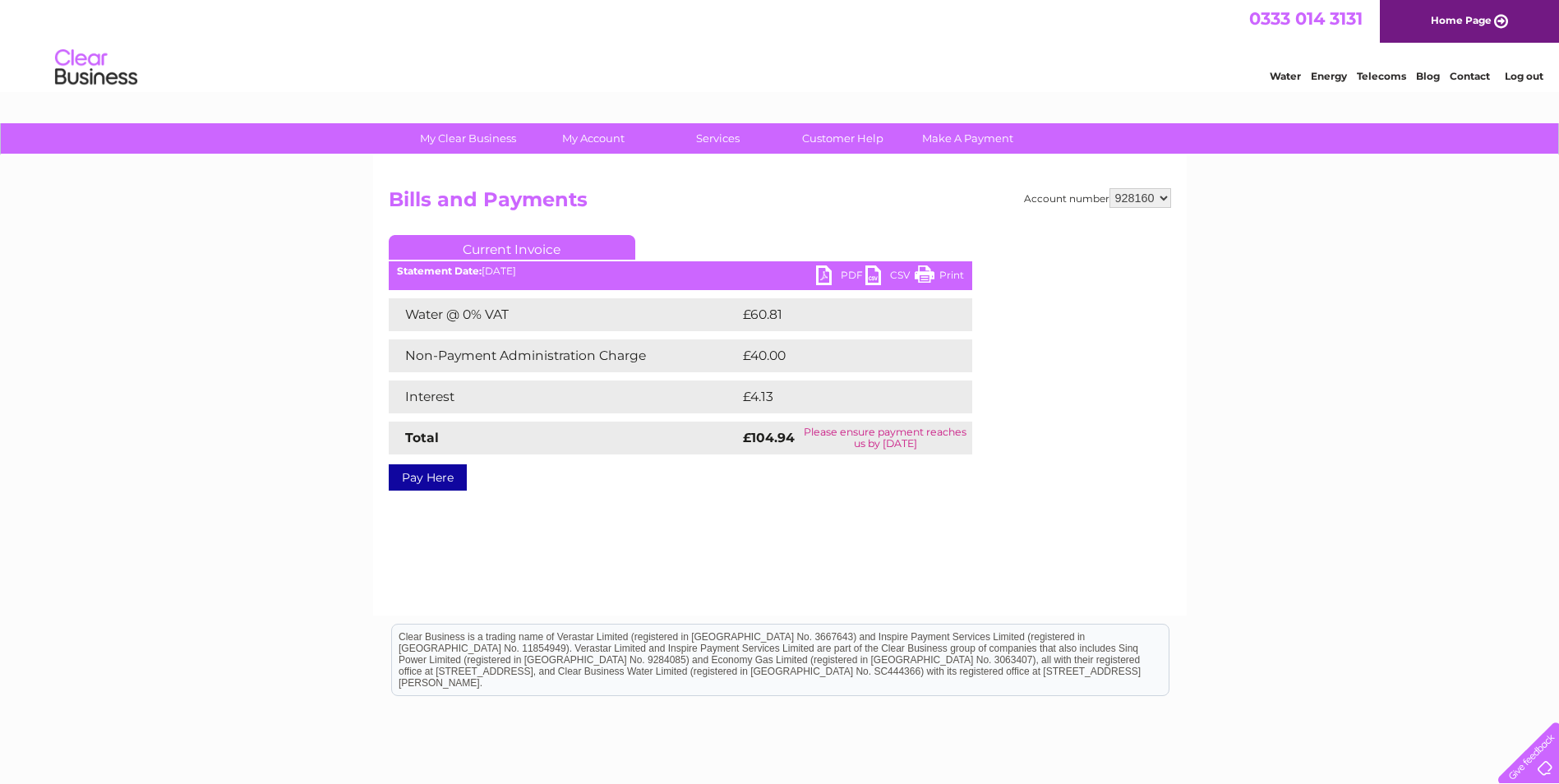
click at [842, 276] on link "PDF" at bounding box center [840, 277] width 49 height 24
click at [828, 276] on link "PDF" at bounding box center [840, 277] width 49 height 24
